Goal: Check status: Check status

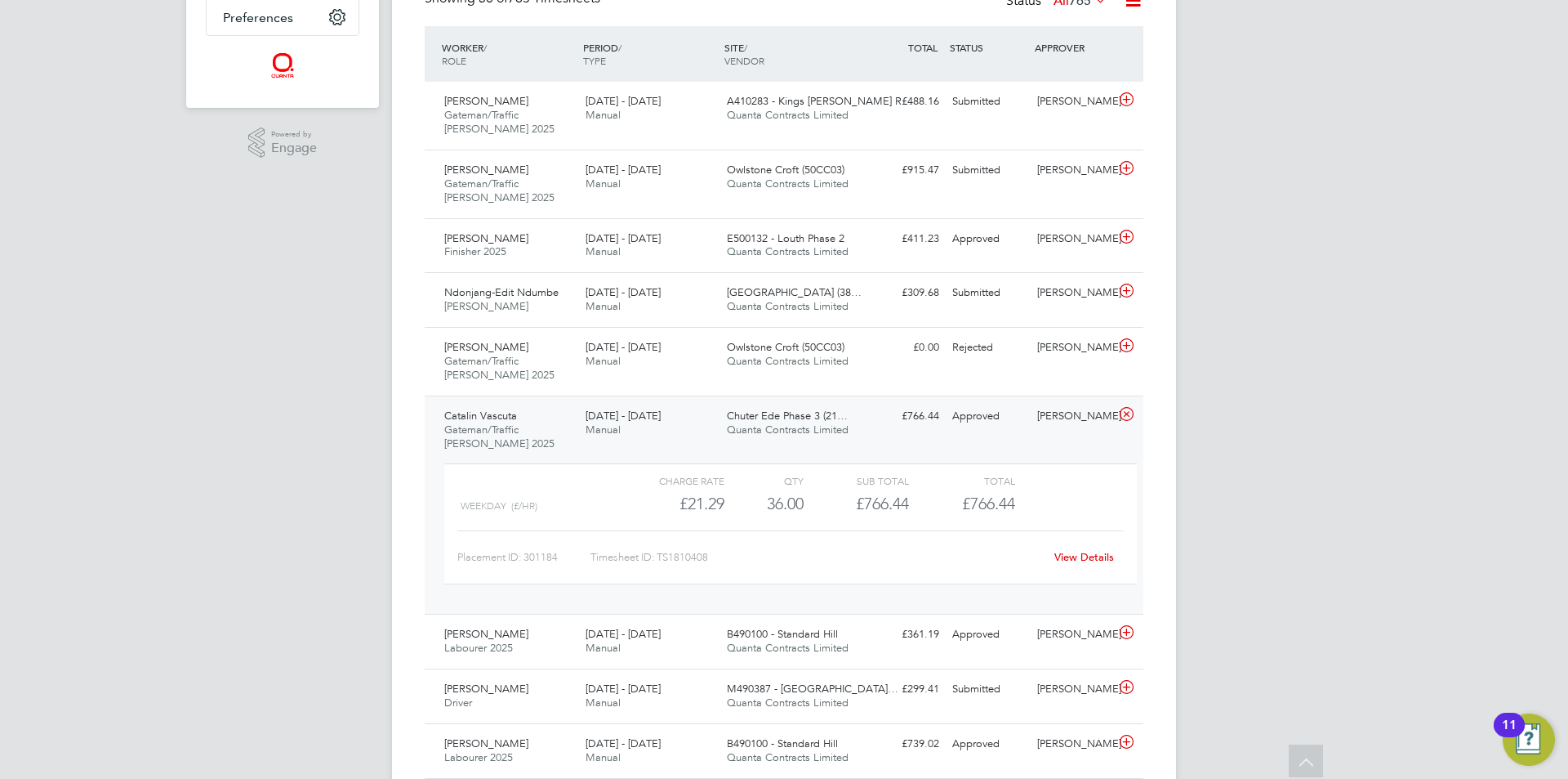
click at [764, 651] on span "Quanta Contracts Limited" at bounding box center [787, 648] width 121 height 14
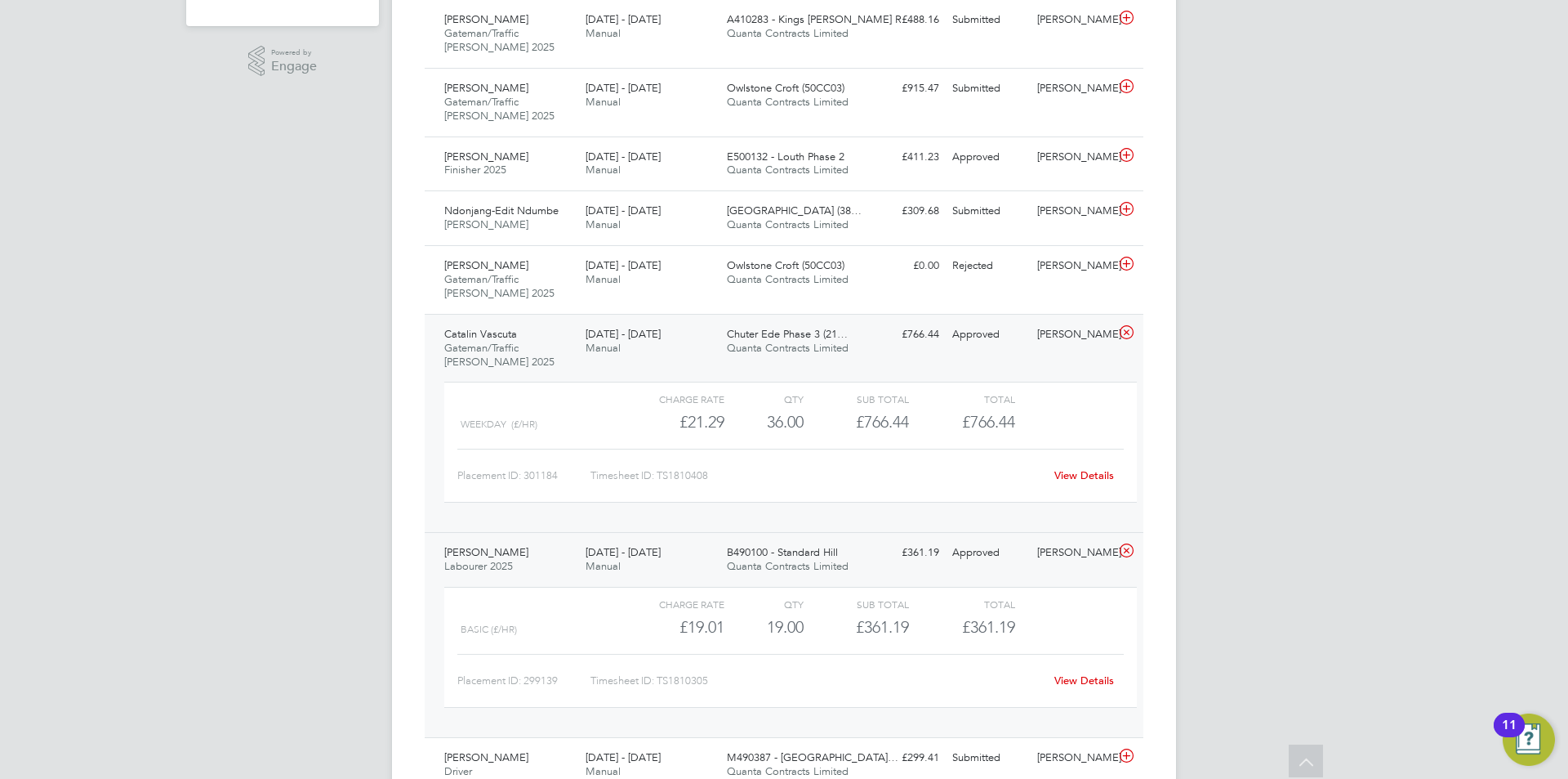
click at [1082, 681] on link "View Details" at bounding box center [1084, 680] width 59 height 14
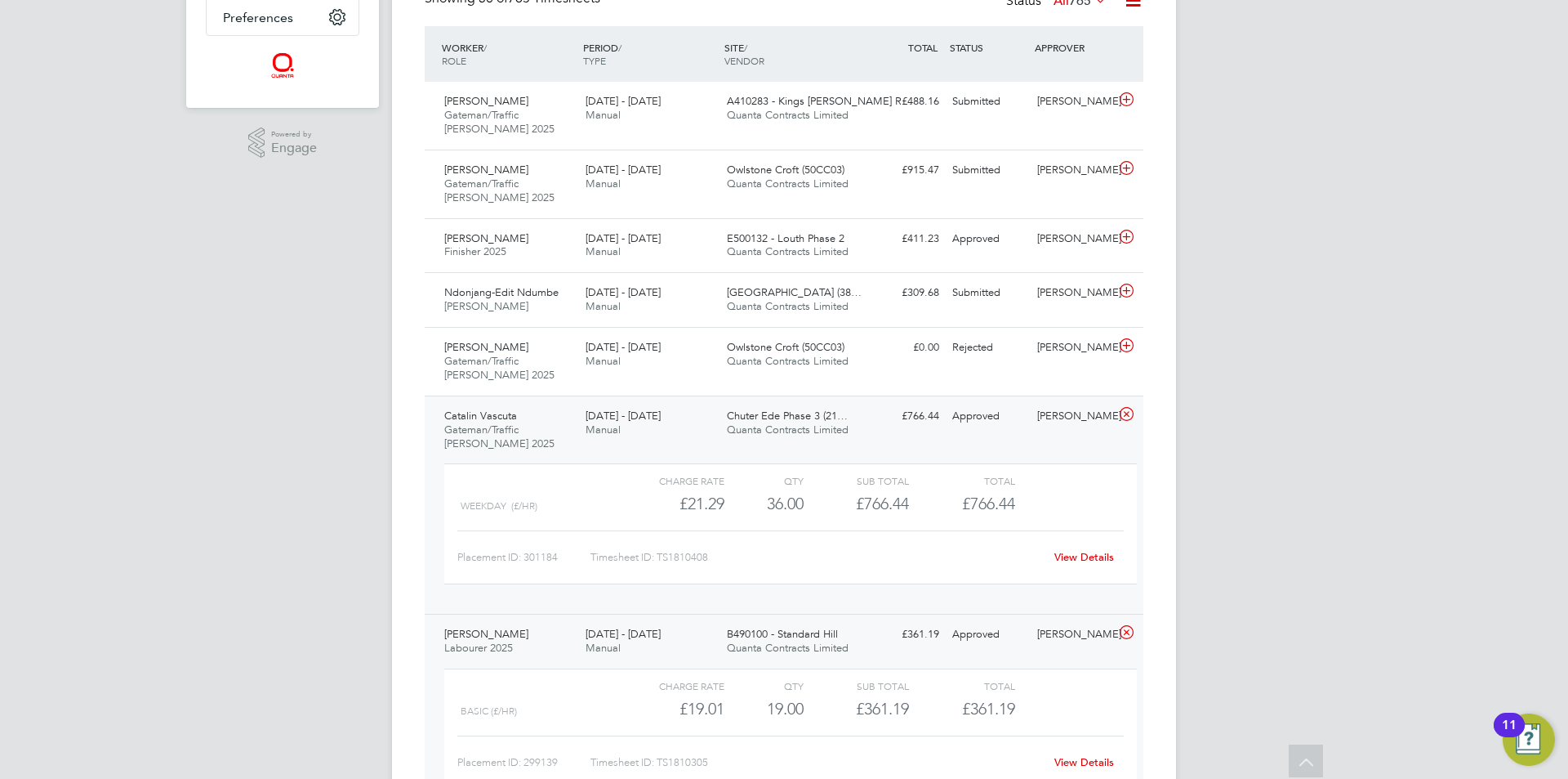
scroll to position [572, 0]
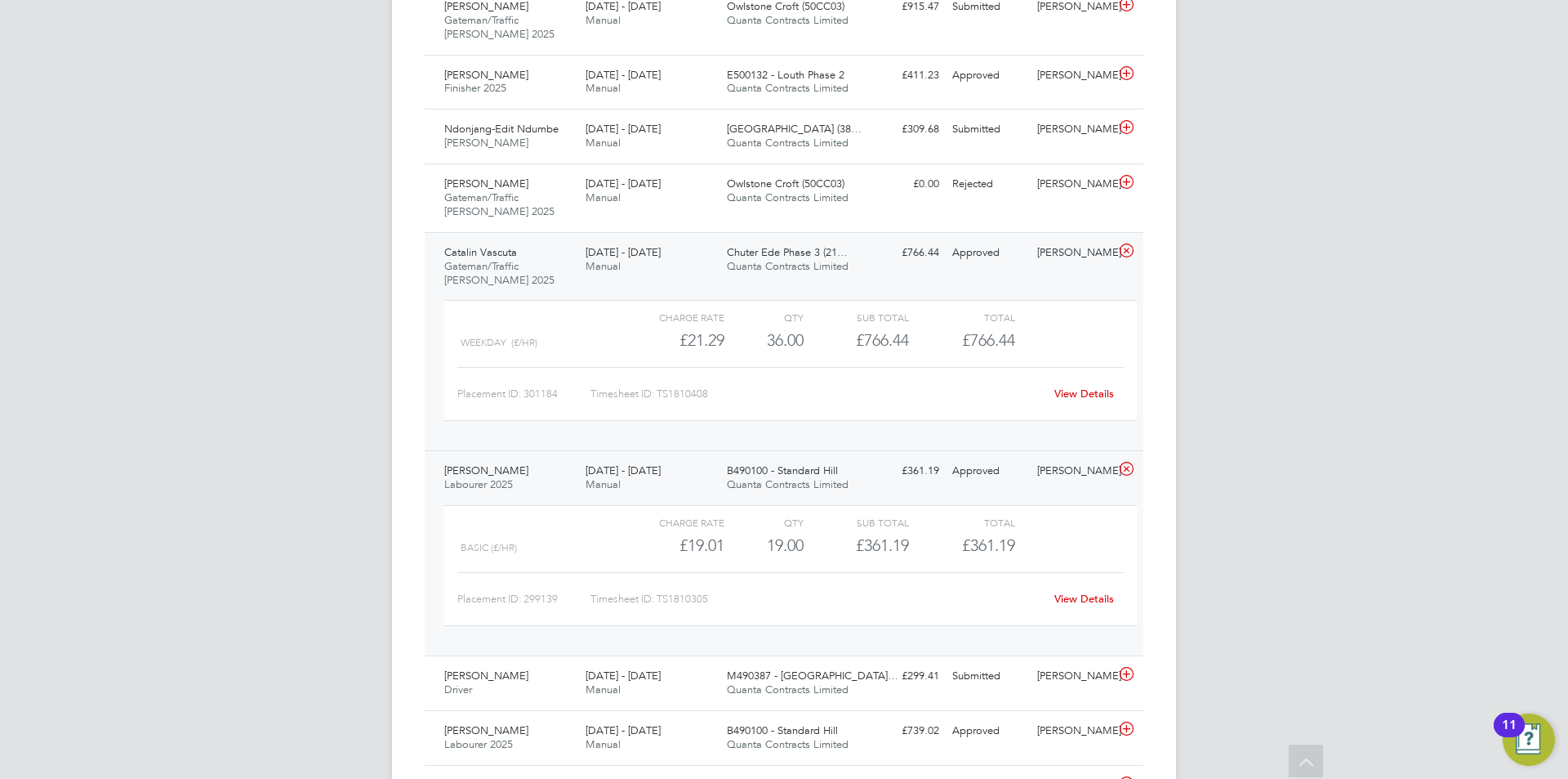
click at [1086, 595] on link "View Details" at bounding box center [1084, 599] width 59 height 14
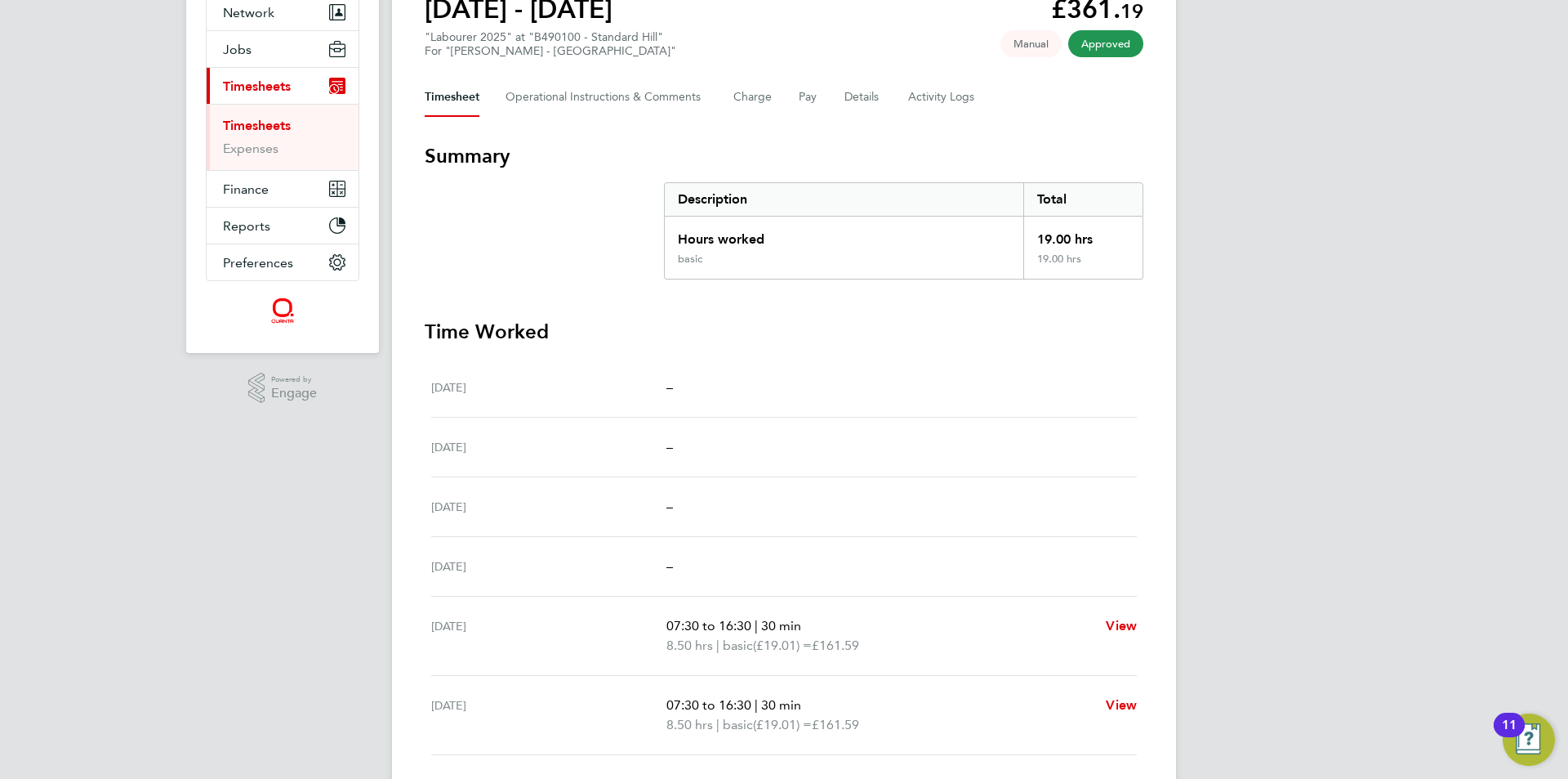
scroll to position [327, 0]
